Goal: Information Seeking & Learning: Learn about a topic

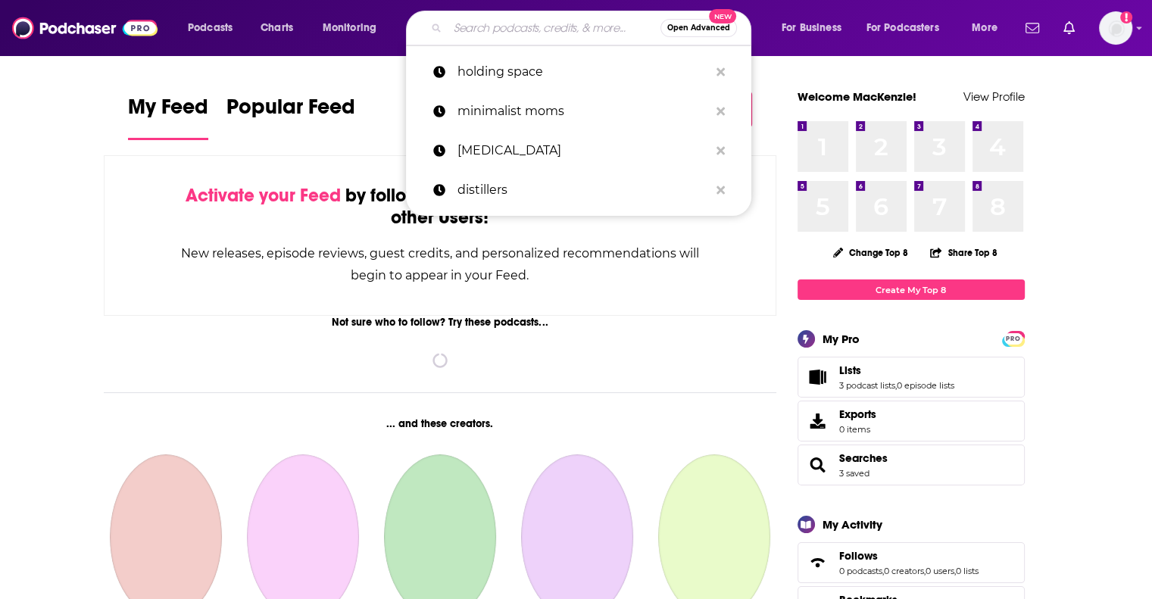
click at [498, 27] on input "Search podcasts, credits, & more..." at bounding box center [554, 28] width 213 height 24
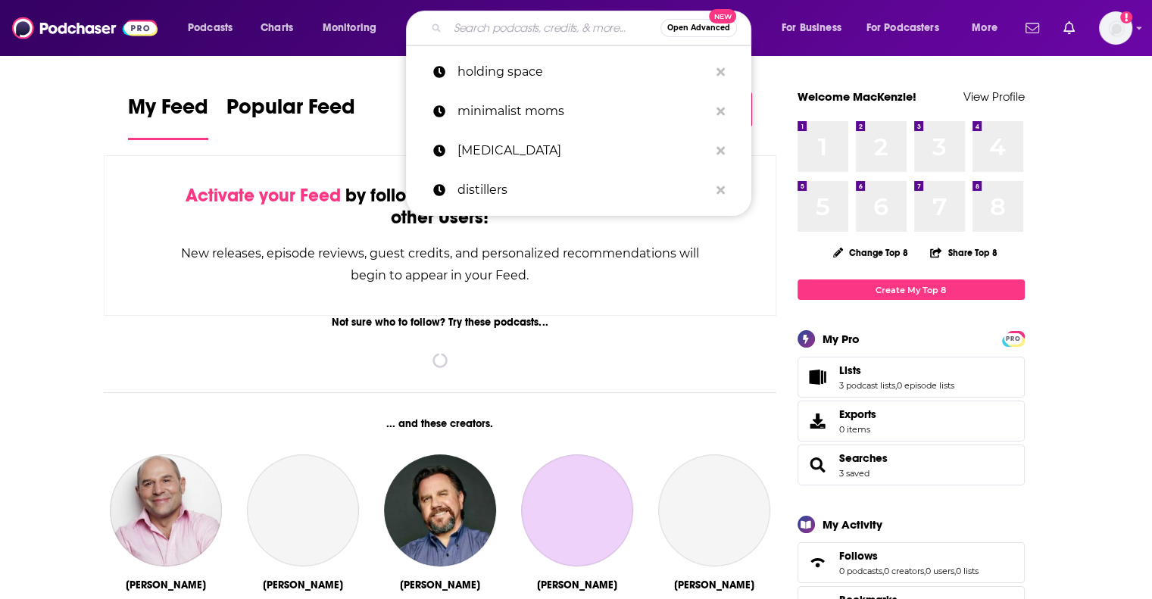
paste input "The Open Book Podcast"
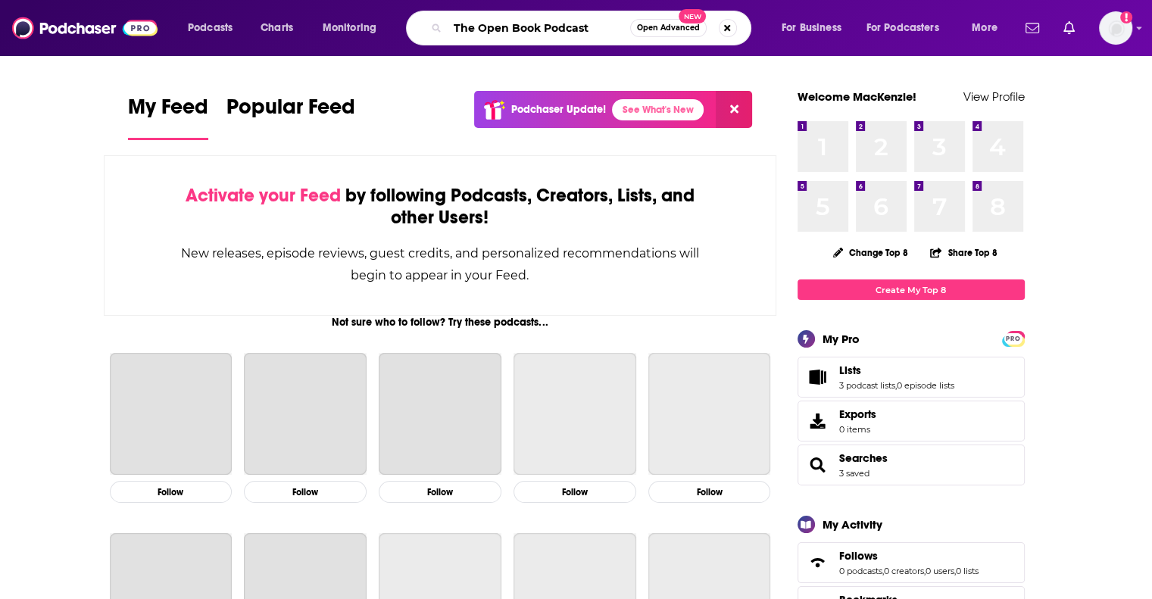
type input "The Open Book Podcast"
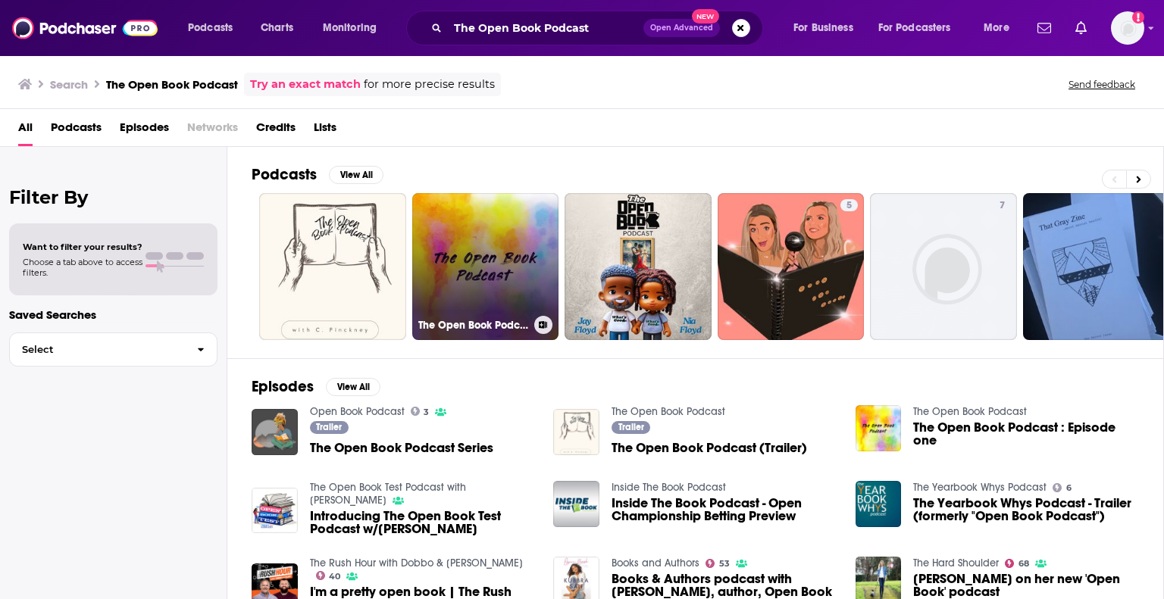
click at [451, 259] on link "The Open Book Podcast" at bounding box center [485, 266] width 147 height 147
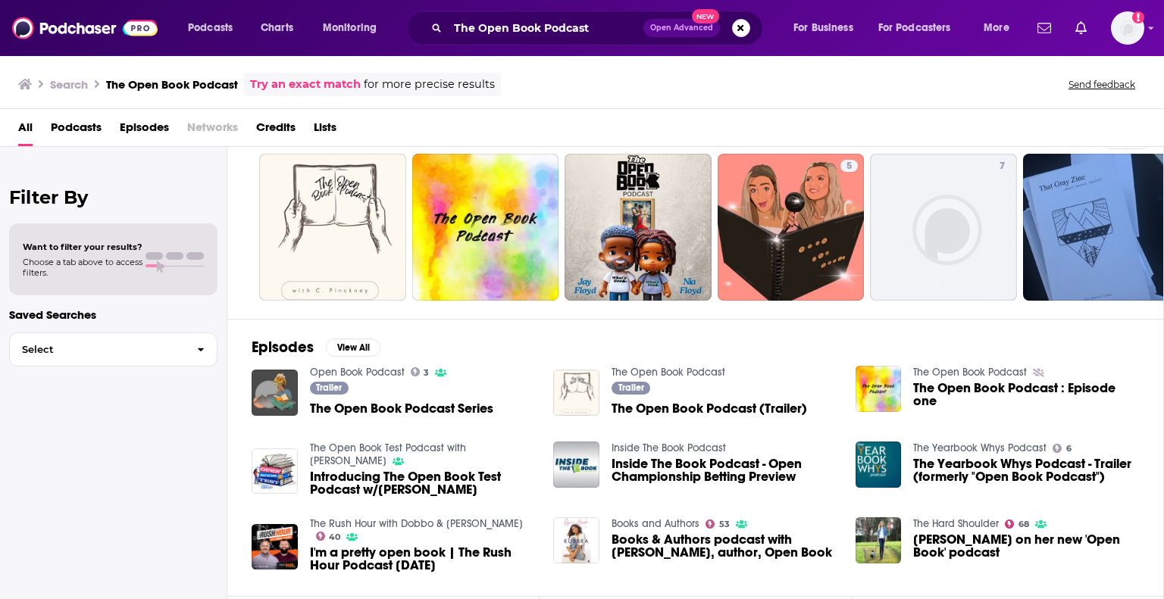
scroll to position [28, 0]
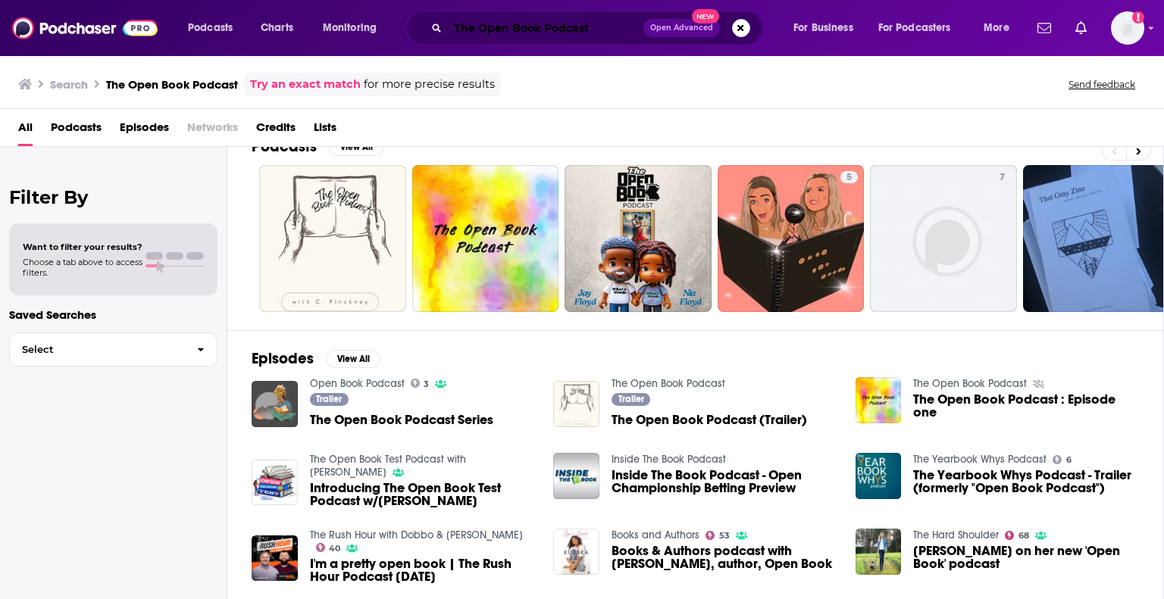
click at [589, 35] on input "The Open Book Podcast" at bounding box center [545, 28] width 195 height 24
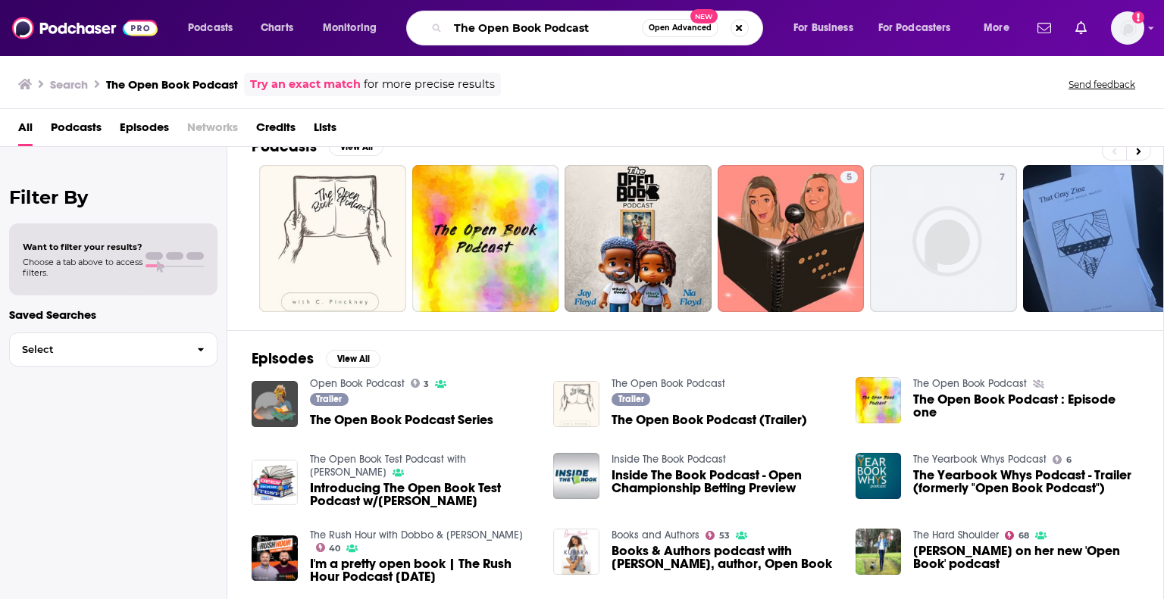
paste input "[PERSON_NAME]"
type input "The Open Book Podcast [PERSON_NAME]"
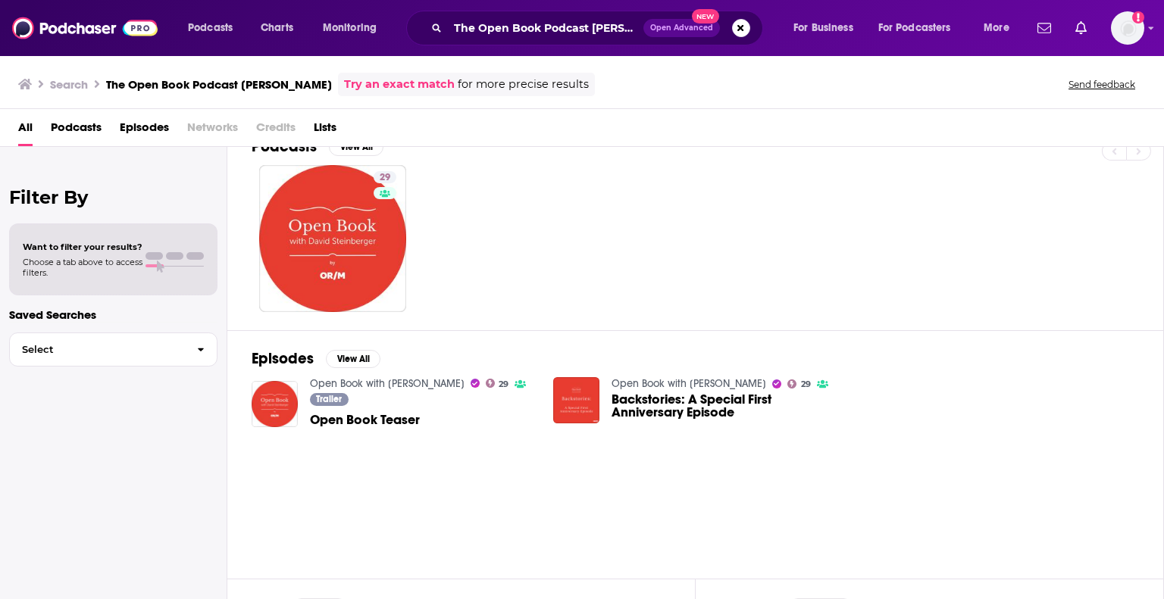
click at [383, 418] on span "Open Book Teaser" at bounding box center [365, 420] width 110 height 13
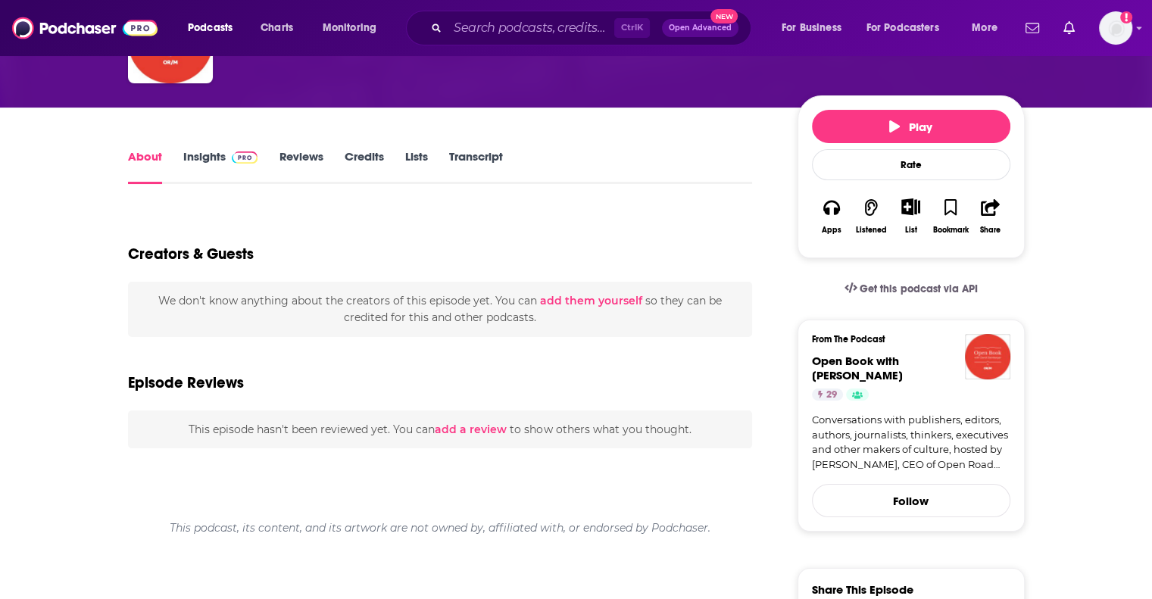
scroll to position [152, 0]
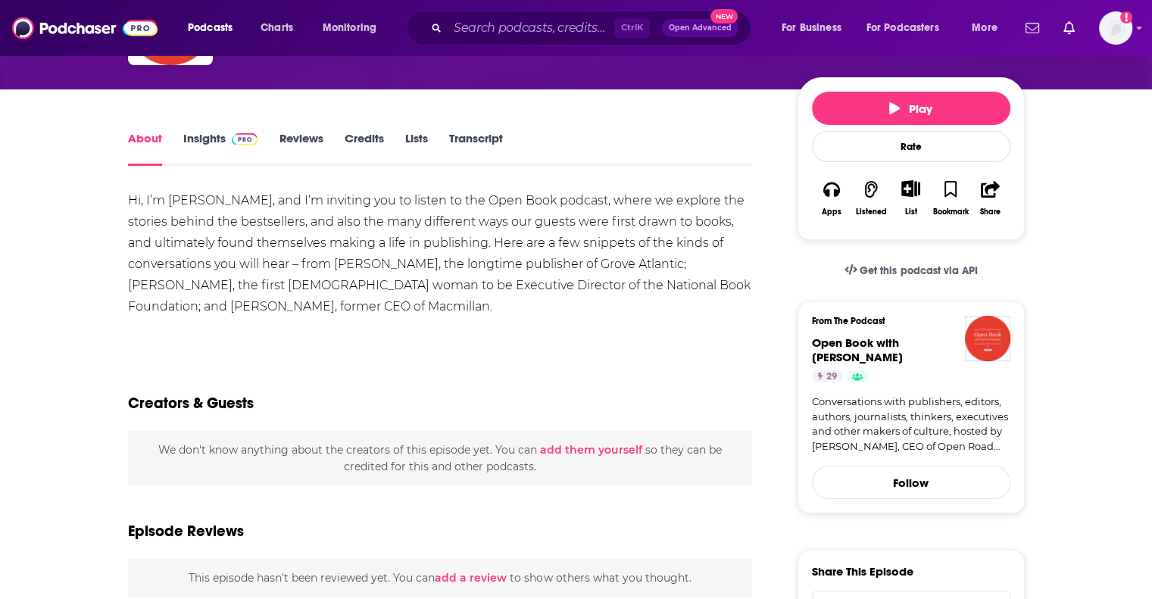
click at [205, 136] on link "Insights" at bounding box center [220, 148] width 75 height 35
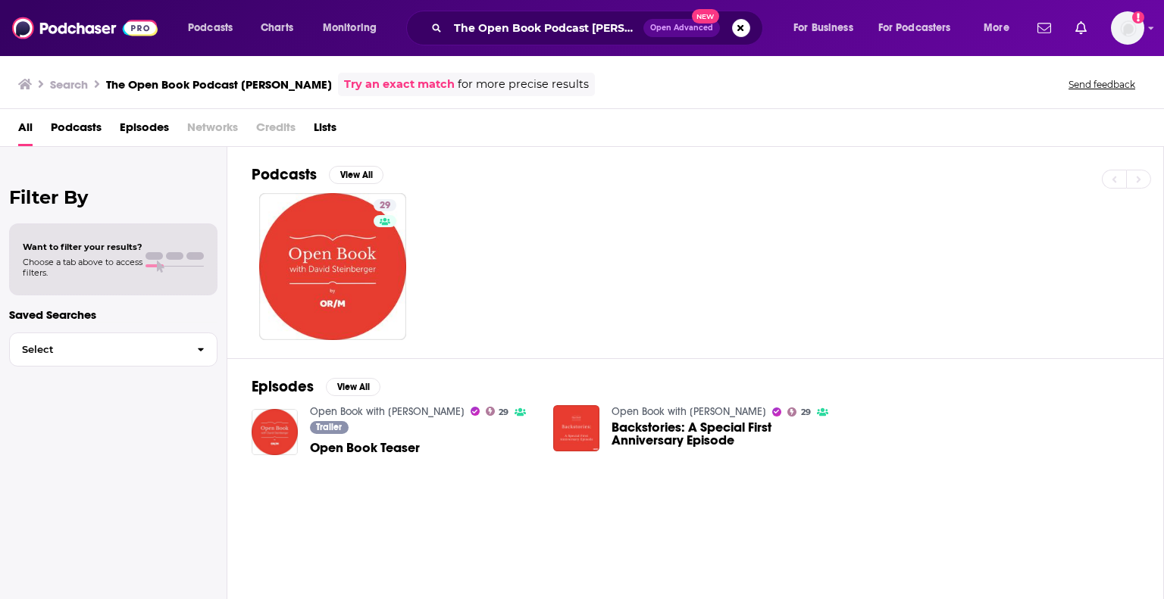
click at [724, 431] on span "Backstories: A Special First Anniversary Episode" at bounding box center [724, 434] width 226 height 26
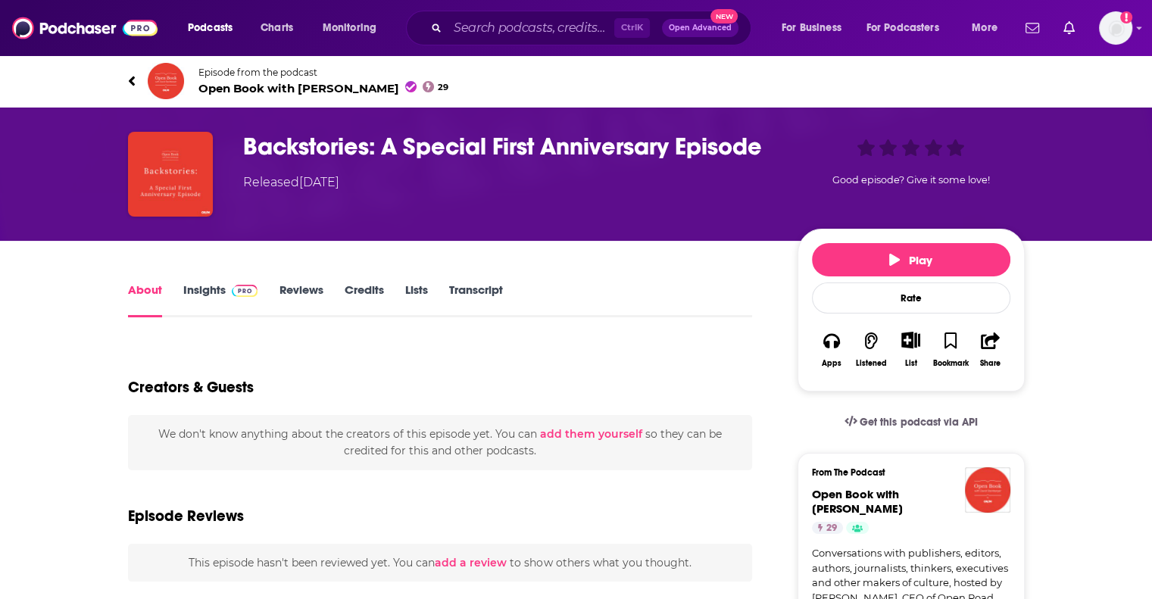
click at [204, 284] on link "Insights" at bounding box center [220, 300] width 75 height 35
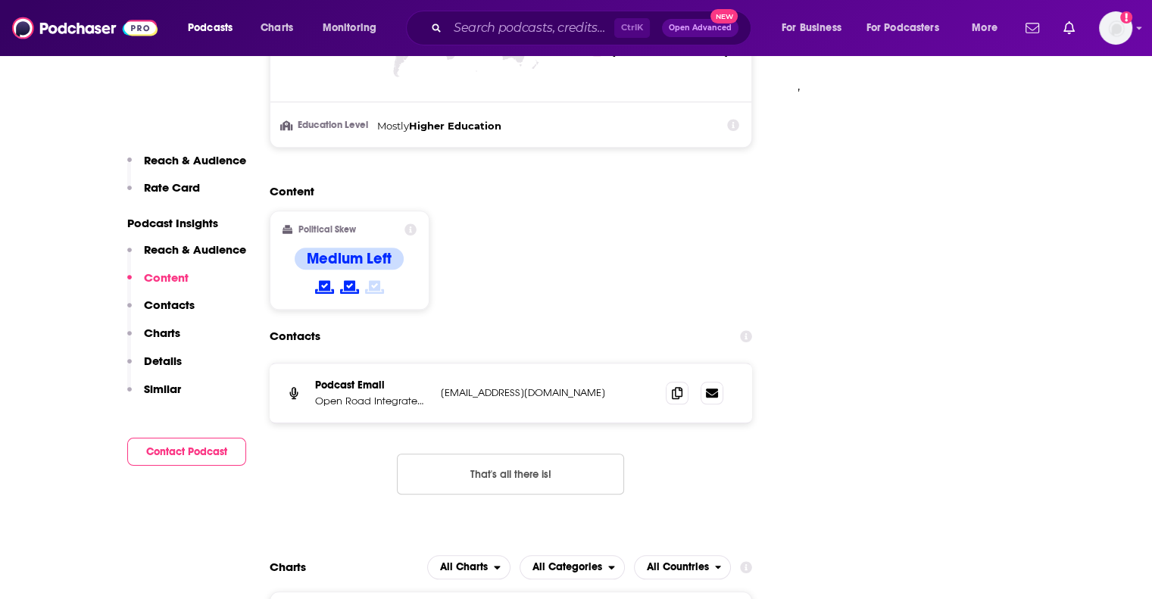
scroll to position [1364, 0]
